Goal: Task Accomplishment & Management: Complete application form

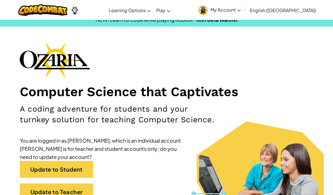
click at [77, 167] on link "Update to Student" at bounding box center [56, 169] width 73 height 17
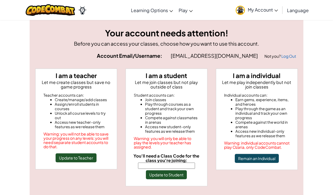
scroll to position [30, 0]
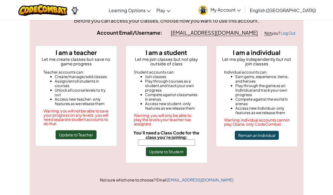
click at [173, 143] on input "You'll need a Class Code for the class you're joining:" at bounding box center [166, 142] width 57 height 6
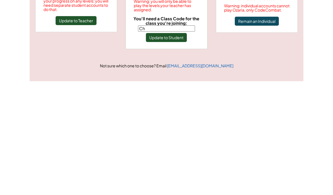
type input "ChairTrueZap"
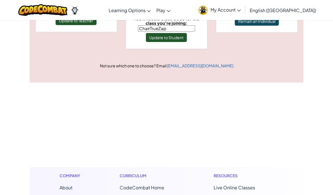
click at [179, 40] on button "Update to Student" at bounding box center [166, 37] width 41 height 9
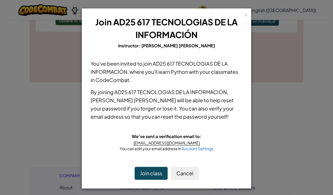
click at [155, 174] on button "Join class" at bounding box center [150, 173] width 33 height 13
click at [148, 170] on button "Join class" at bounding box center [150, 173] width 33 height 13
